Goal: Find specific page/section: Find specific page/section

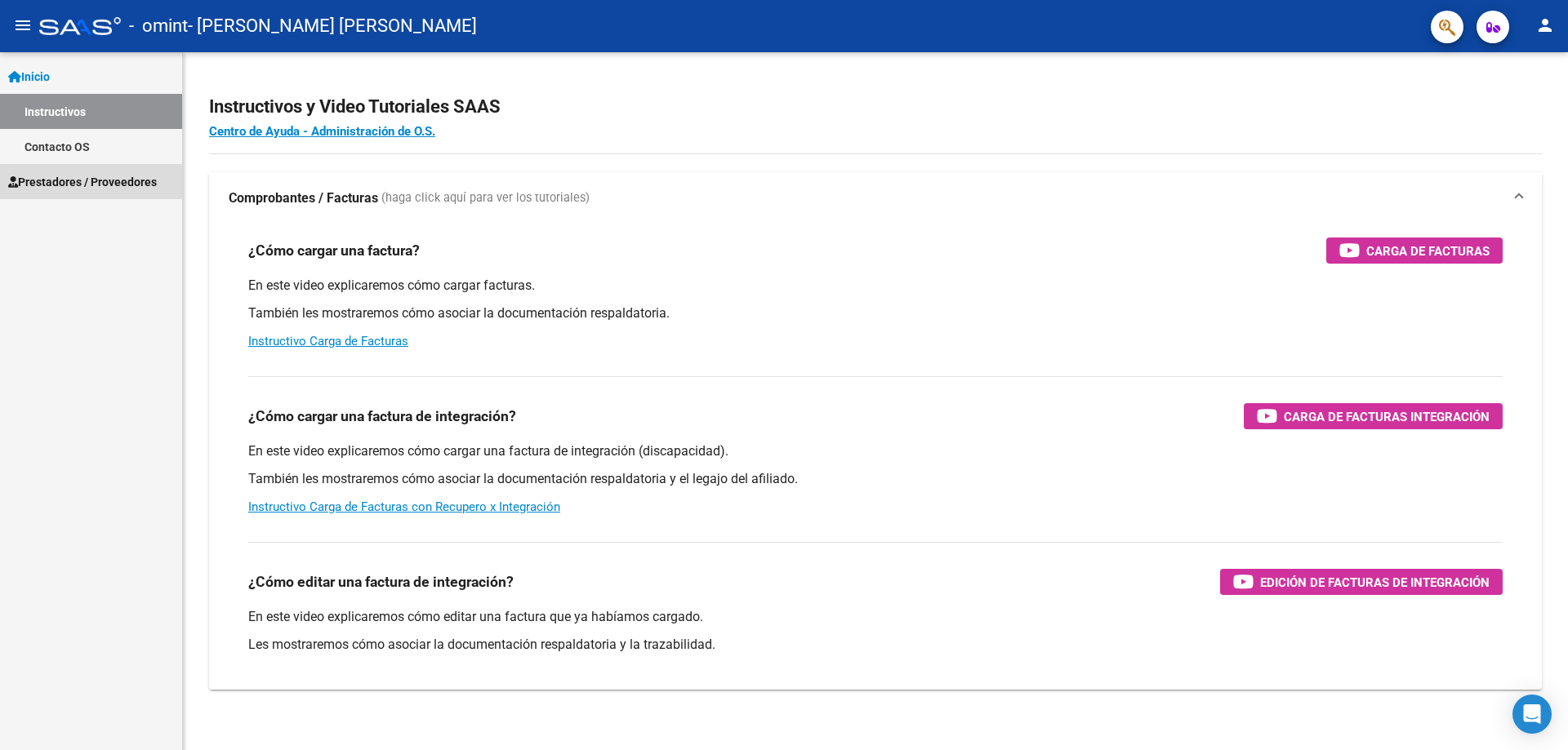
click at [83, 175] on span "Prestadores / Proveedores" at bounding box center [83, 181] width 149 height 18
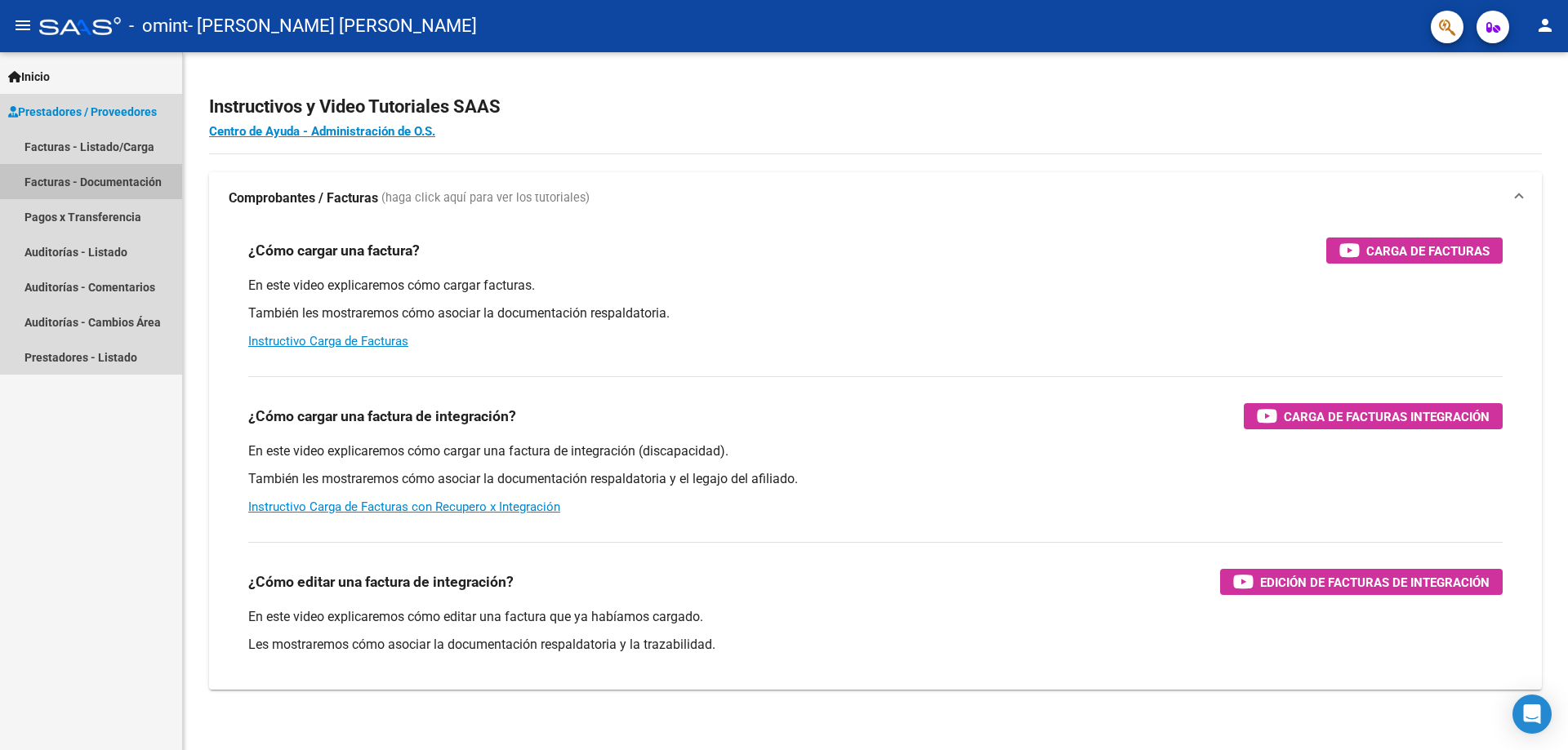
click at [145, 184] on link "Facturas - Documentación" at bounding box center [91, 181] width 182 height 35
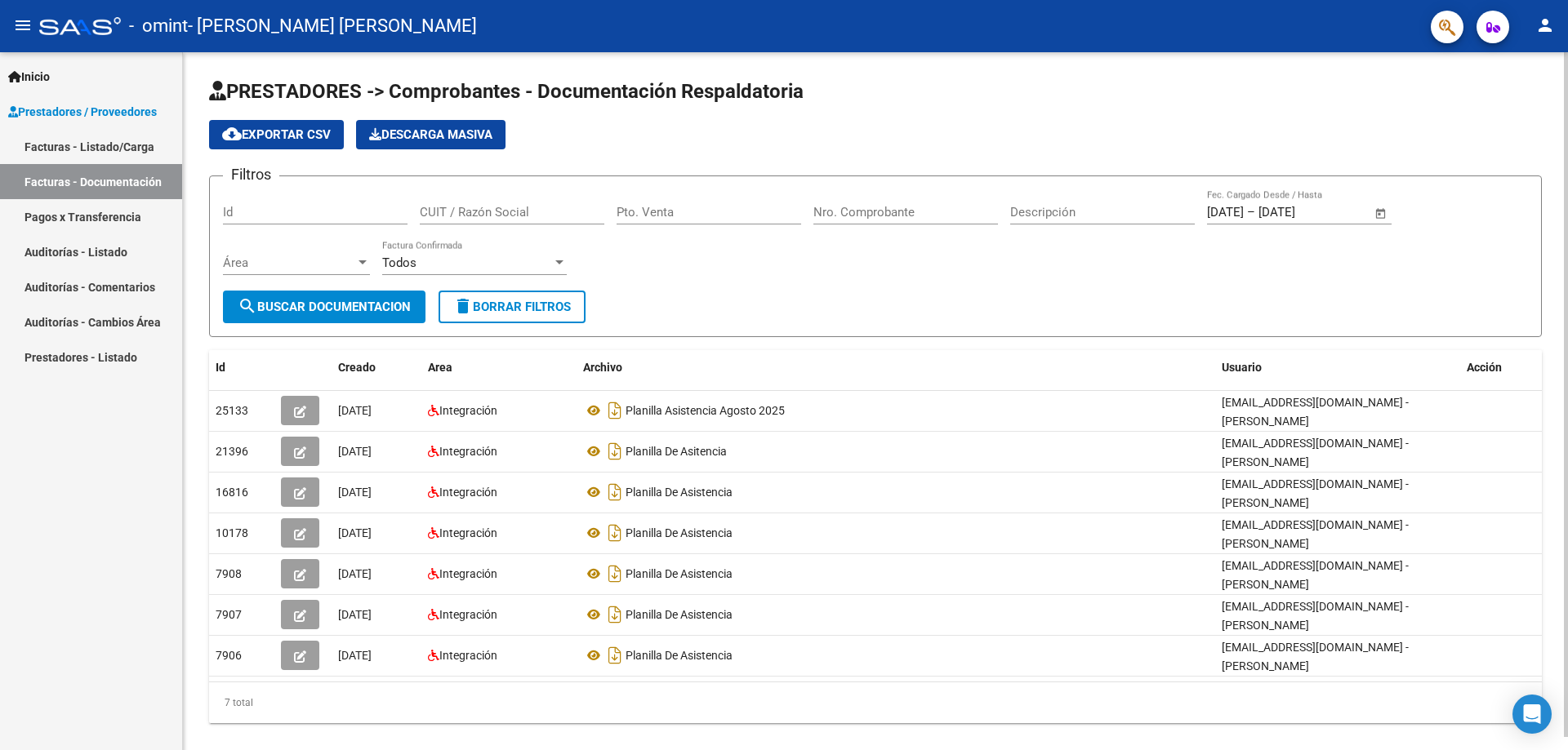
click at [302, 140] on span "cloud_download Exportar CSV" at bounding box center [276, 135] width 109 height 15
click at [463, 139] on span "Descarga Masiva" at bounding box center [431, 135] width 123 height 15
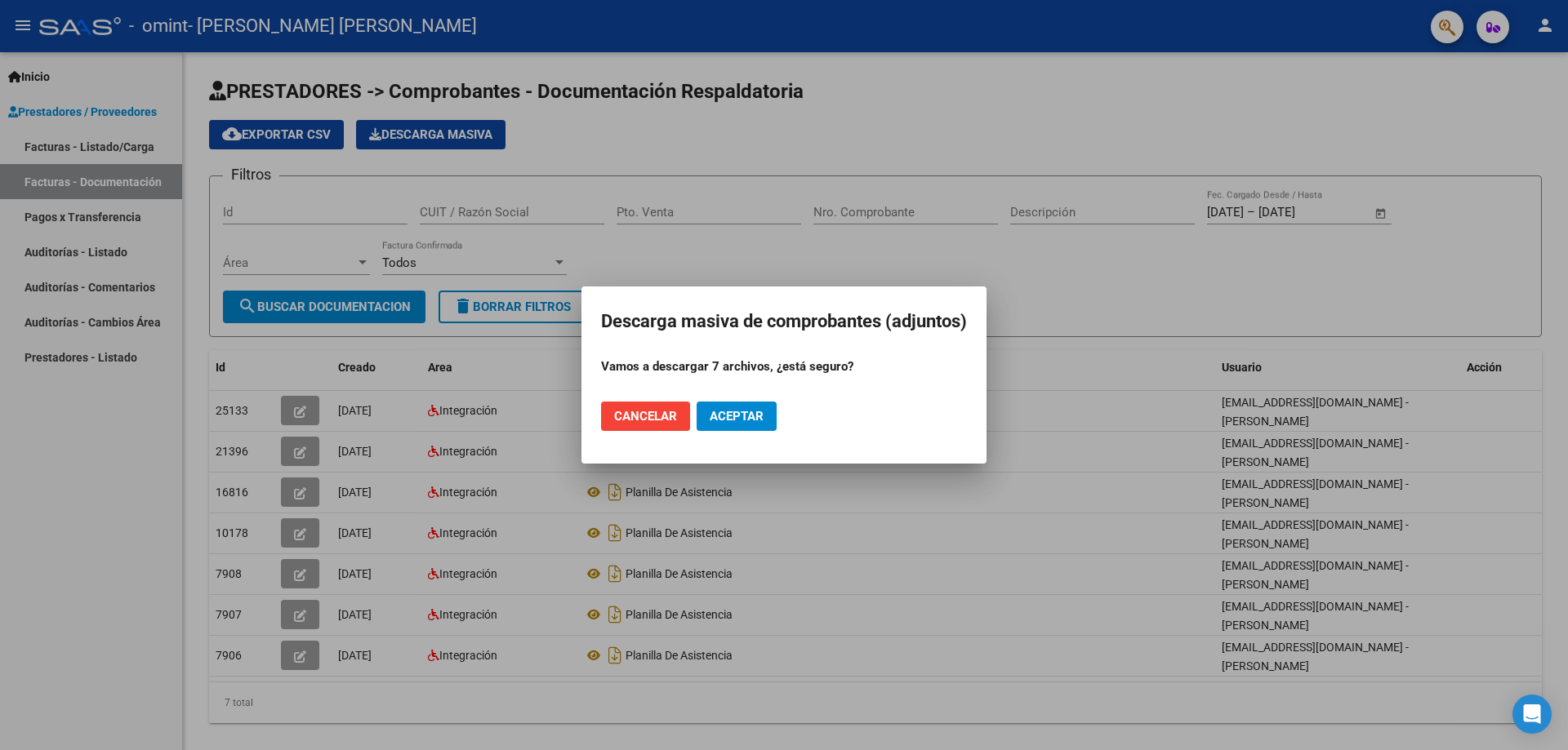
click at [651, 418] on span "Cancelar" at bounding box center [645, 416] width 63 height 15
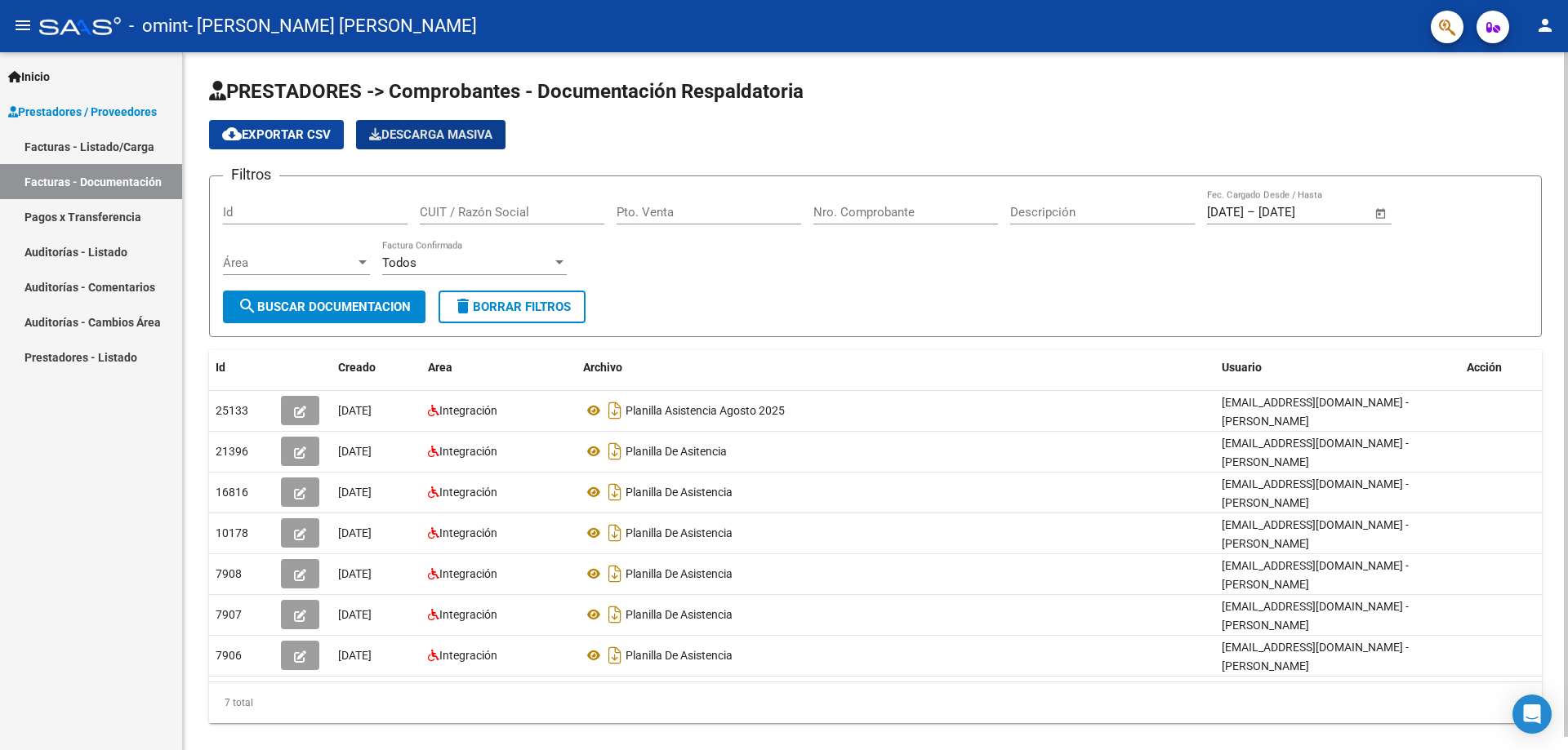
click at [331, 299] on button "search Buscar Documentacion" at bounding box center [323, 306] width 202 height 33
click at [336, 212] on input "Id" at bounding box center [315, 212] width 184 height 15
click at [438, 215] on input "CUIT / Razón Social" at bounding box center [511, 212] width 184 height 15
type input "30550245309"
click at [629, 214] on input "Pto. Venta" at bounding box center [709, 212] width 184 height 15
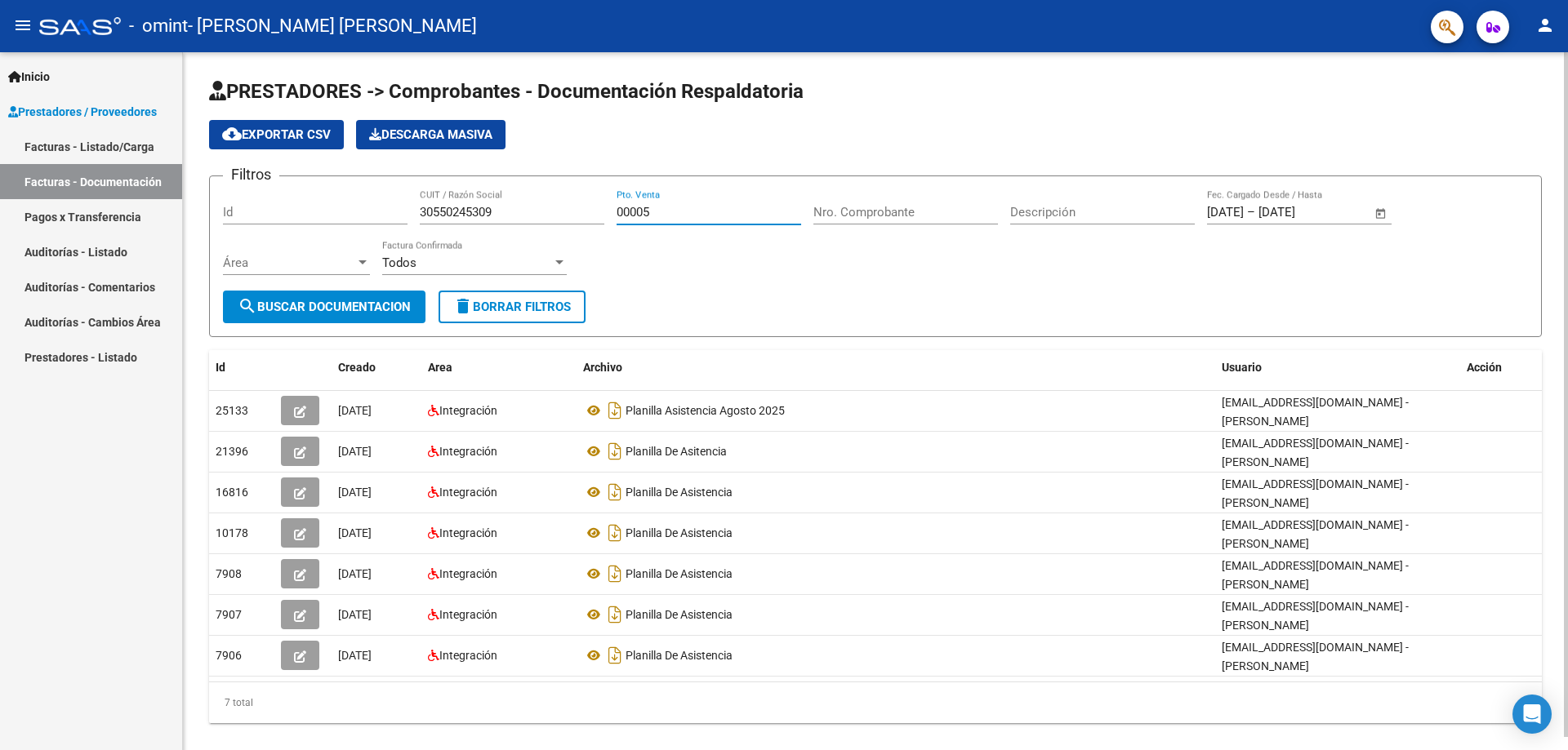
type input "00005"
click at [825, 211] on input "Nro. Comprobante" at bounding box center [905, 212] width 184 height 15
type input "00000093"
click at [1010, 212] on div "Filtros Id 30550245309 CUIT / Razón Social 00005 Pto. Venta 00000093 Nro. Compr…" at bounding box center [875, 241] width 1305 height 102
click at [561, 265] on div at bounding box center [559, 263] width 15 height 13
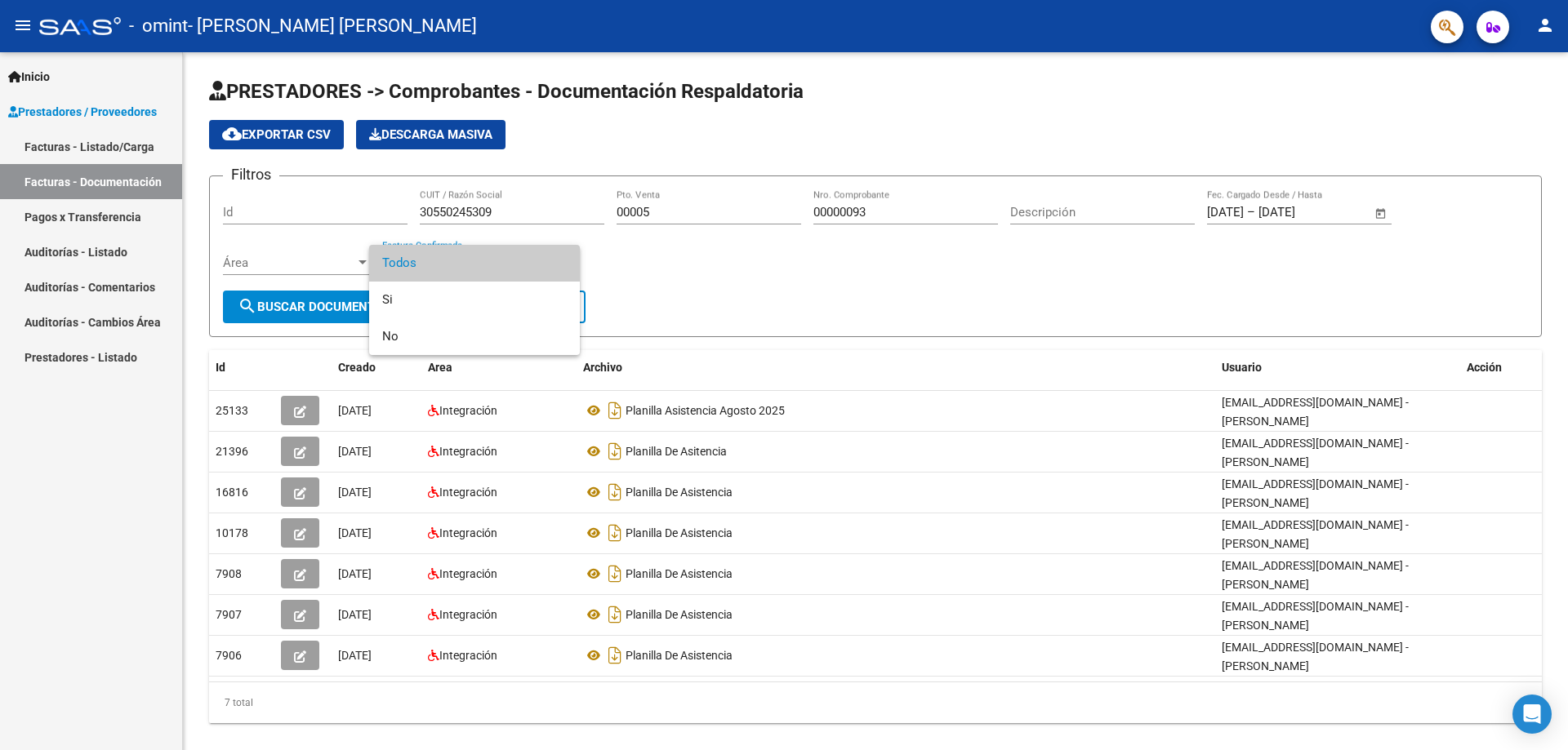
click at [661, 262] on div at bounding box center [784, 375] width 1568 height 750
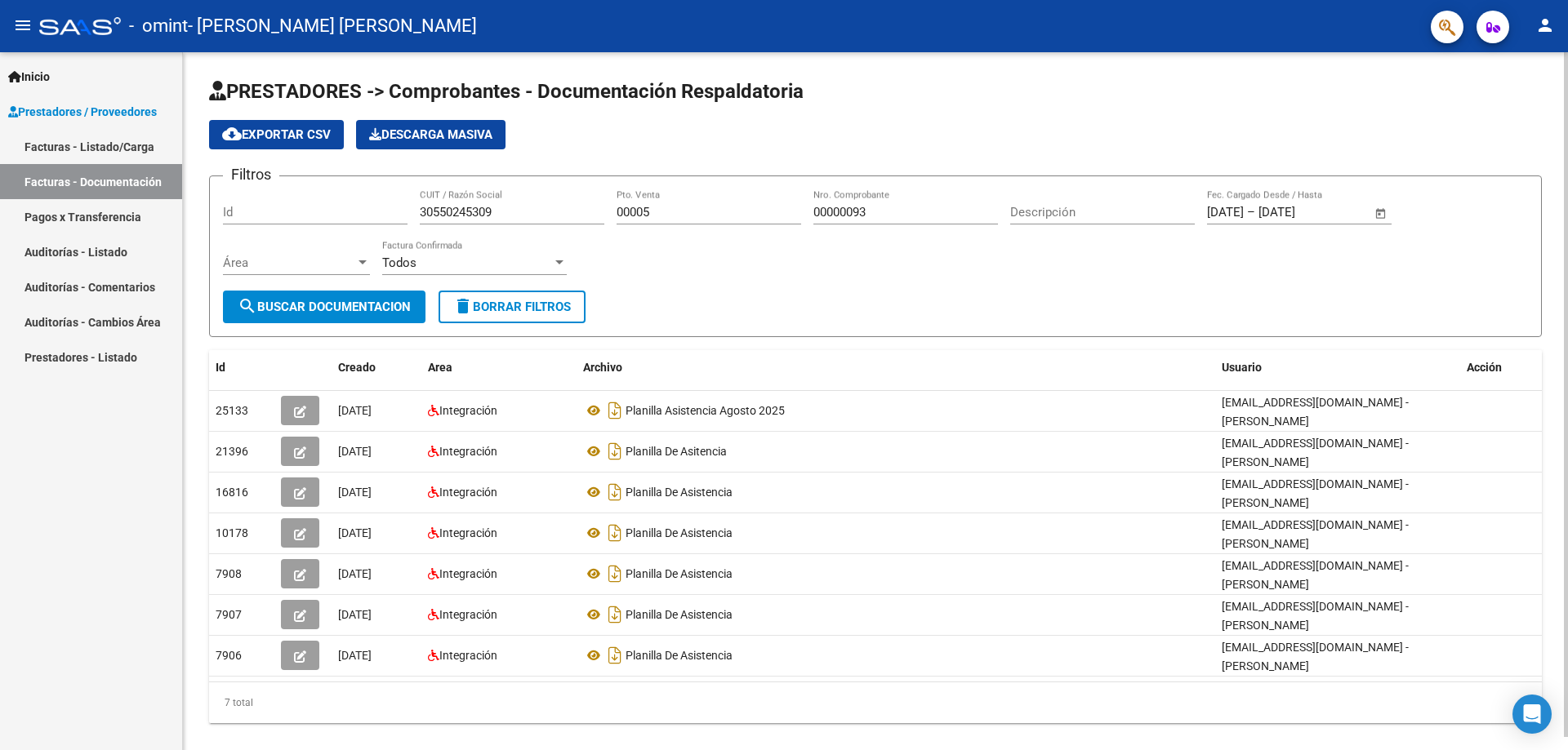
click at [1383, 211] on span "Open calendar" at bounding box center [1381, 213] width 39 height 39
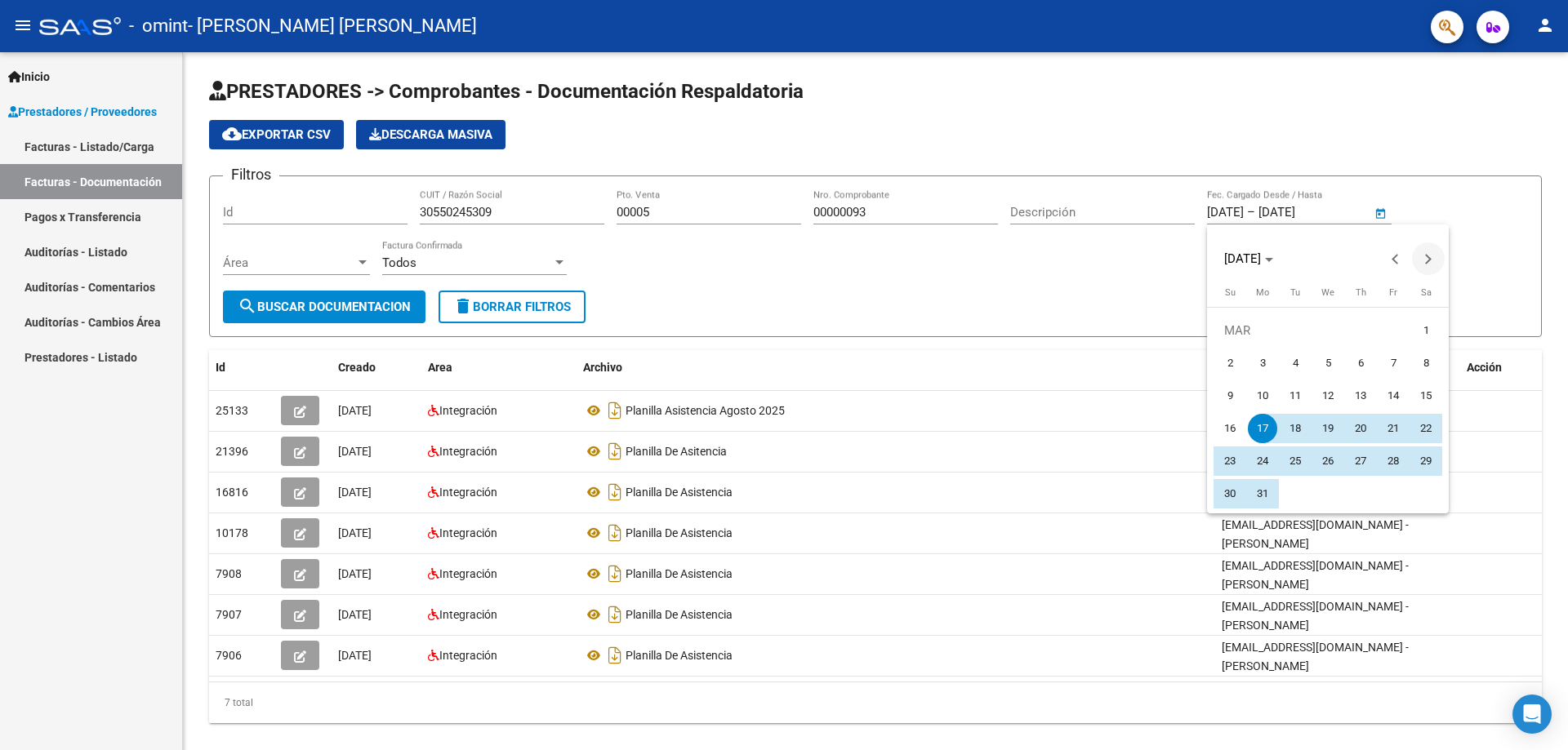
click at [1426, 255] on button "Next month" at bounding box center [1428, 258] width 33 height 33
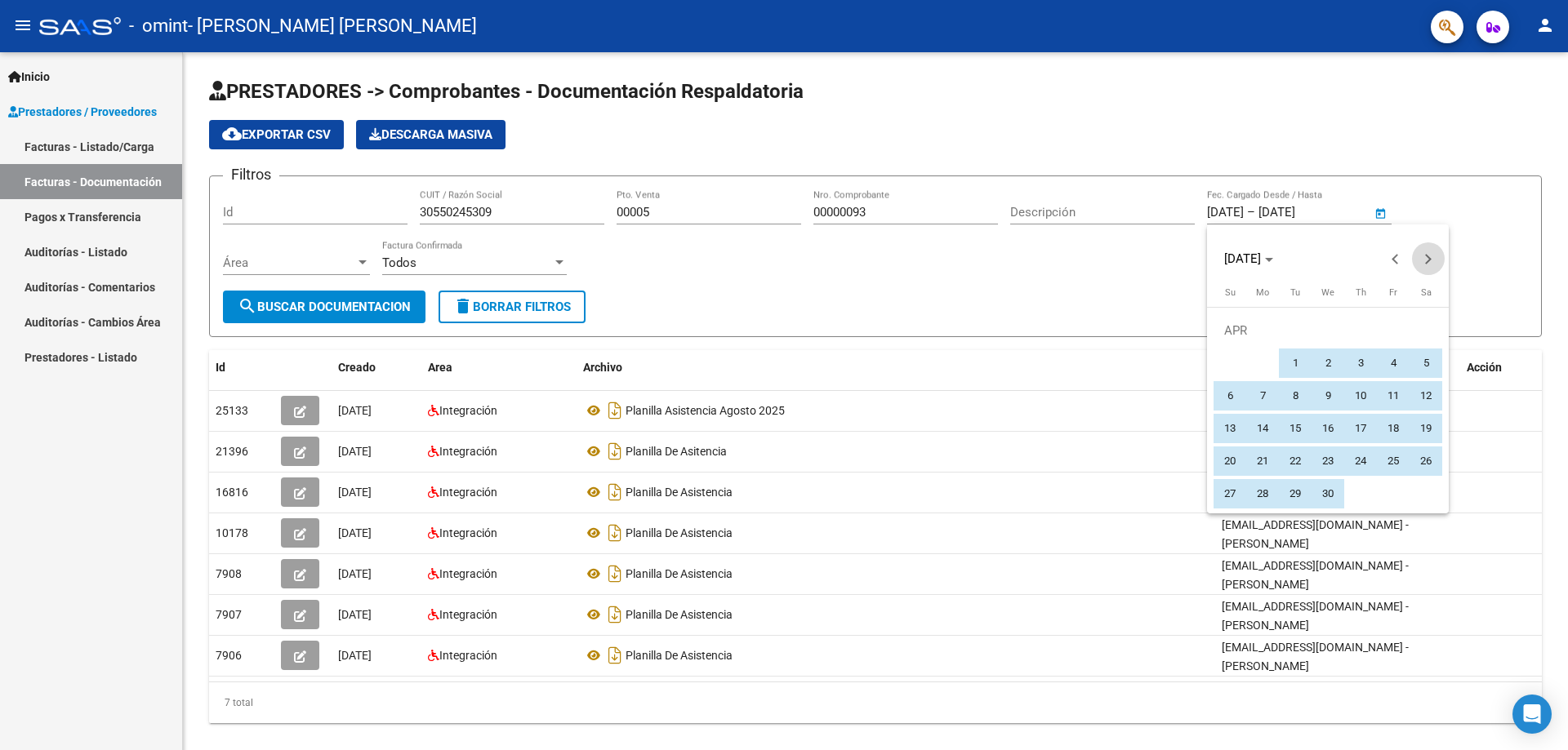
click at [1426, 255] on button "Next month" at bounding box center [1428, 258] width 33 height 33
click at [1230, 364] on span "1" at bounding box center [1229, 363] width 29 height 29
type input "[DATE]"
click at [1264, 494] on span "30" at bounding box center [1262, 493] width 29 height 29
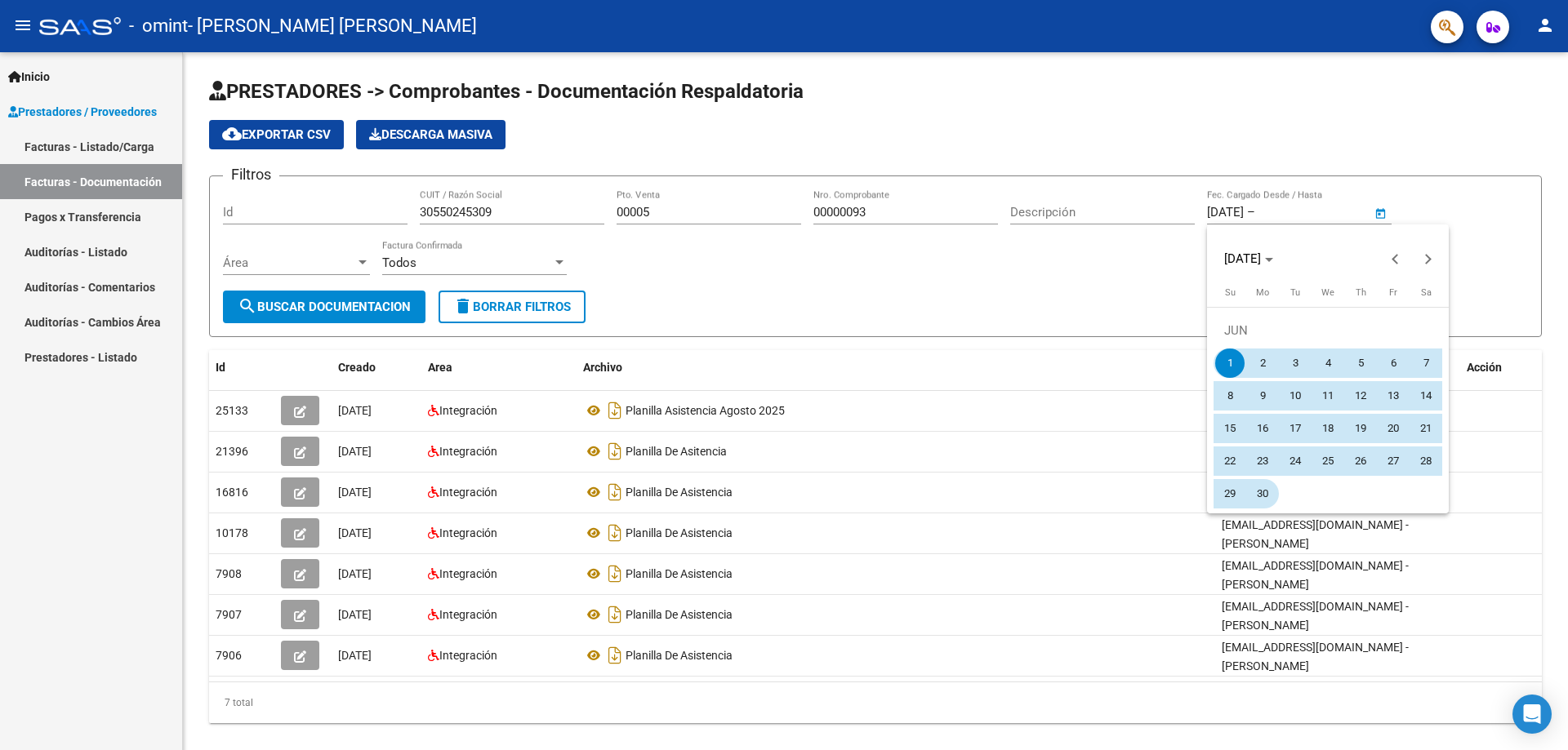
type input "[DATE]"
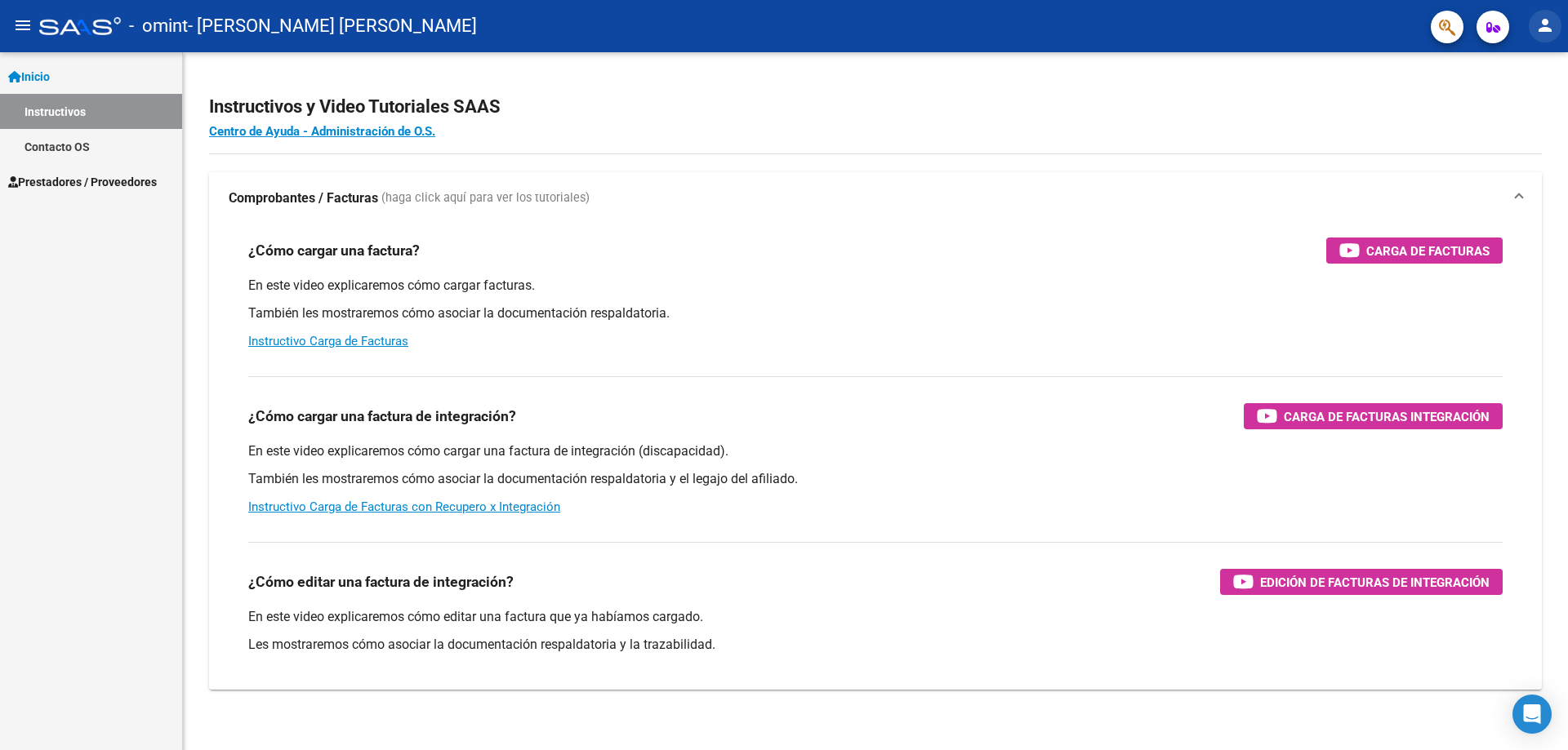
click at [1551, 23] on mat-icon "person" at bounding box center [1544, 25] width 20 height 20
click at [1519, 110] on button "exit_to_app Salir" at bounding box center [1512, 108] width 100 height 39
